Goal: Transaction & Acquisition: Purchase product/service

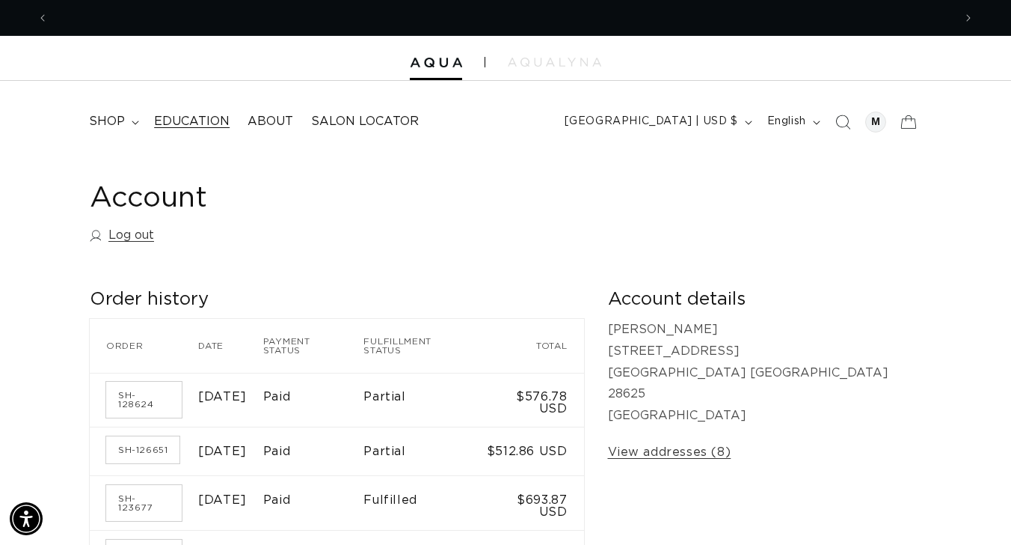
scroll to position [0, 1811]
click at [117, 117] on span "shop" at bounding box center [107, 122] width 36 height 16
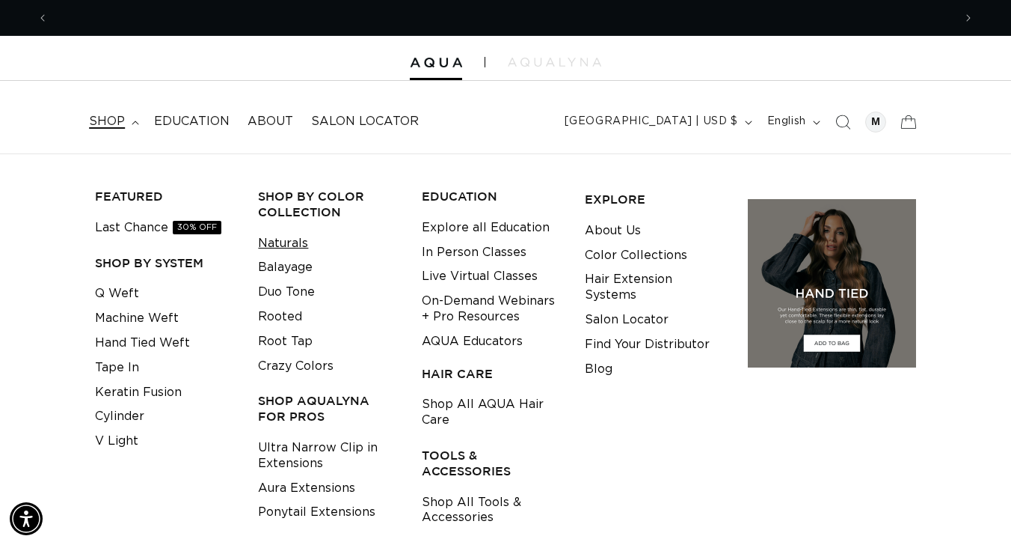
scroll to position [0, 0]
click at [293, 238] on link "Naturals" at bounding box center [283, 243] width 50 height 25
